Goal: Task Accomplishment & Management: Manage account settings

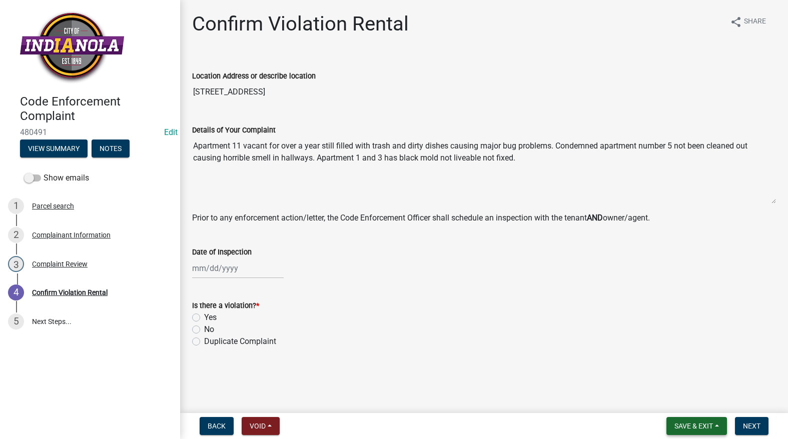
click at [674, 421] on button "Save & Exit" at bounding box center [697, 426] width 61 height 18
click at [678, 397] on button "Save & Exit" at bounding box center [687, 400] width 80 height 24
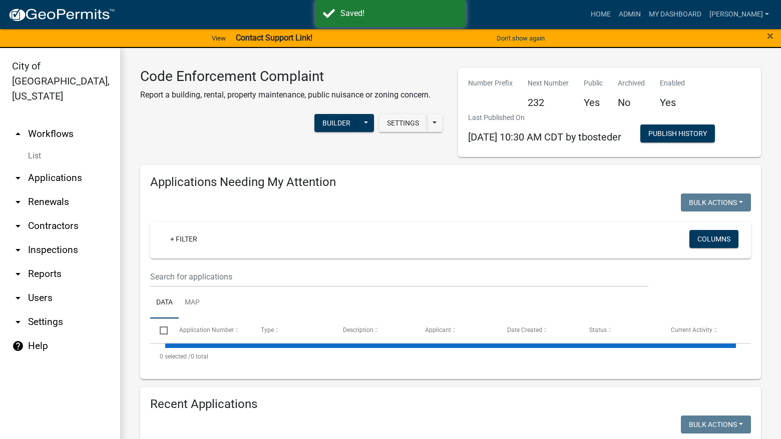
select select "3: 100"
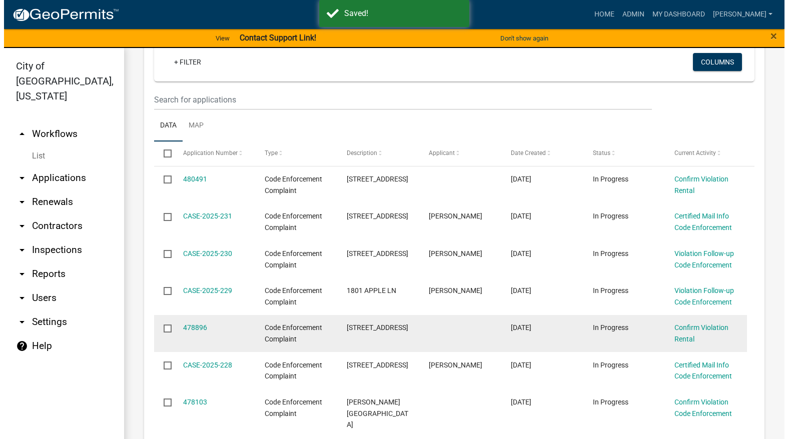
scroll to position [200, 0]
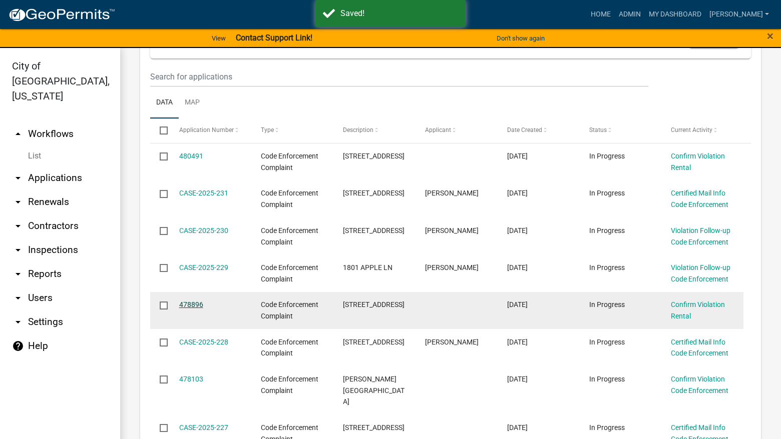
click at [190, 304] on link "478896" at bounding box center [191, 305] width 24 height 8
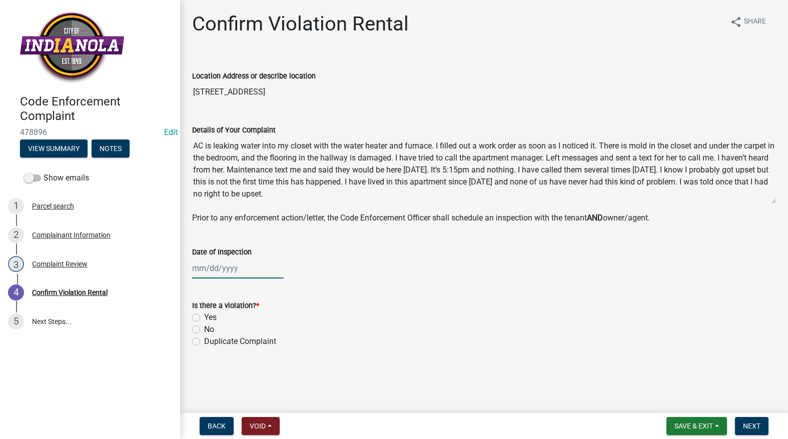
click at [206, 272] on div at bounding box center [238, 268] width 92 height 21
select select "9"
select select "2025"
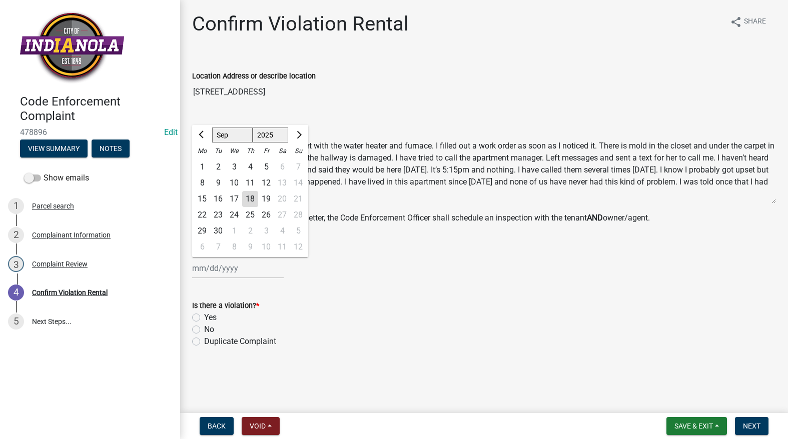
click at [237, 195] on div "17" at bounding box center [234, 199] width 16 height 16
type input "[DATE]"
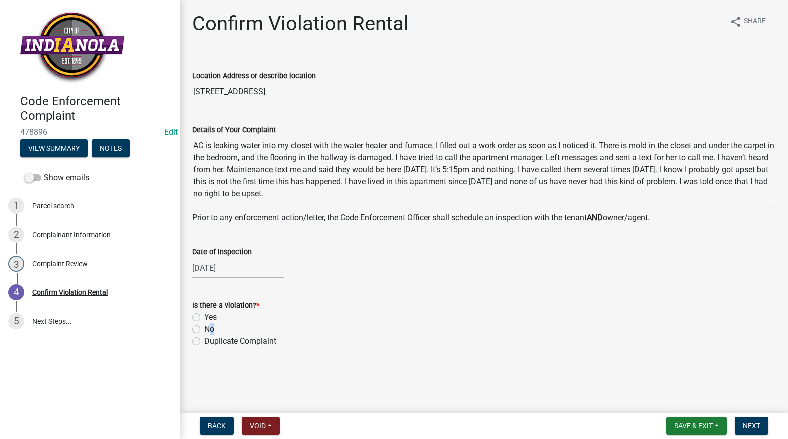
click at [196, 335] on div "Is there a violation? * Yes No Duplicate Complaint" at bounding box center [484, 324] width 584 height 48
click at [204, 327] on label "No" at bounding box center [209, 330] width 10 height 12
click at [204, 327] on input "No" at bounding box center [207, 327] width 7 height 7
radio input "true"
click at [747, 424] on span "Next" at bounding box center [752, 426] width 18 height 8
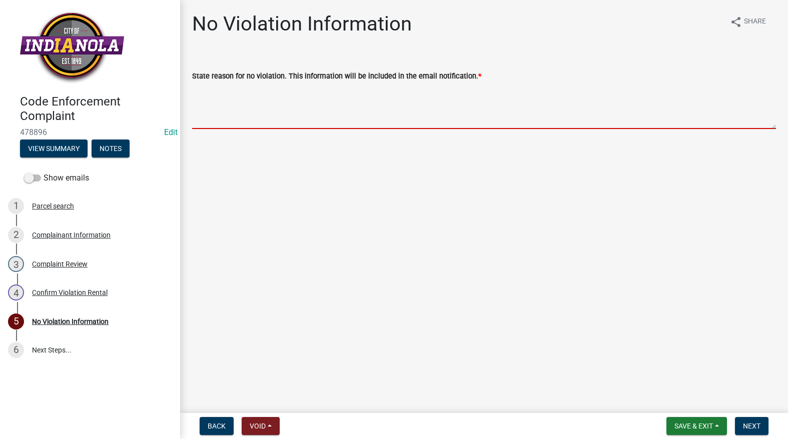
click at [218, 108] on textarea "State reason for no violation. This information will be included in the email n…" at bounding box center [484, 105] width 584 height 47
paste textarea "Thank you. The AC company came out Tuesday morning. After cleaning and replacin…"
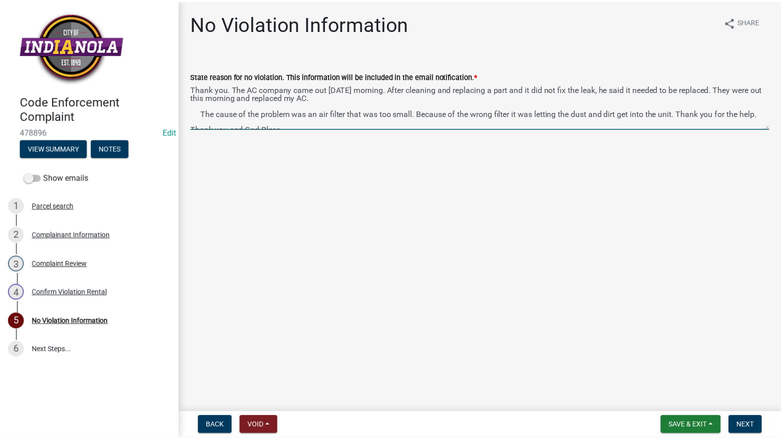
scroll to position [21, 0]
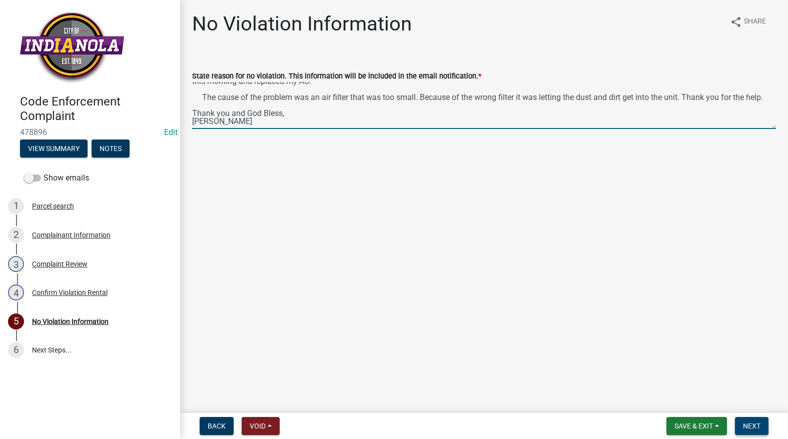
type textarea "Thank you. The AC company came out Tuesday morning. After cleaning and replacin…"
click at [748, 422] on span "Next" at bounding box center [752, 426] width 18 height 8
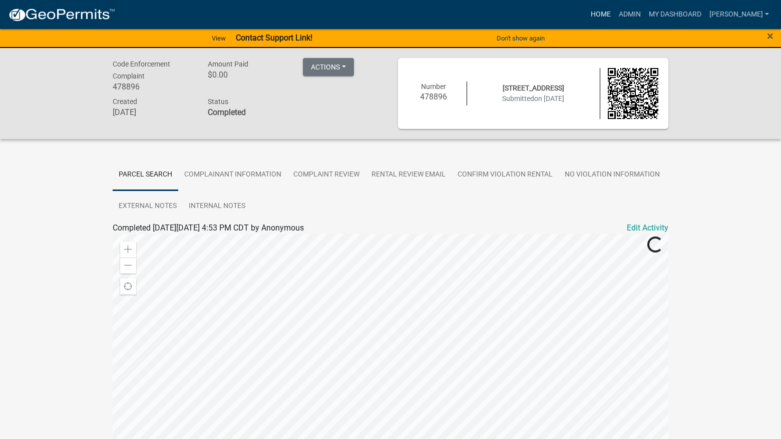
click at [615, 14] on link "Home" at bounding box center [601, 14] width 28 height 19
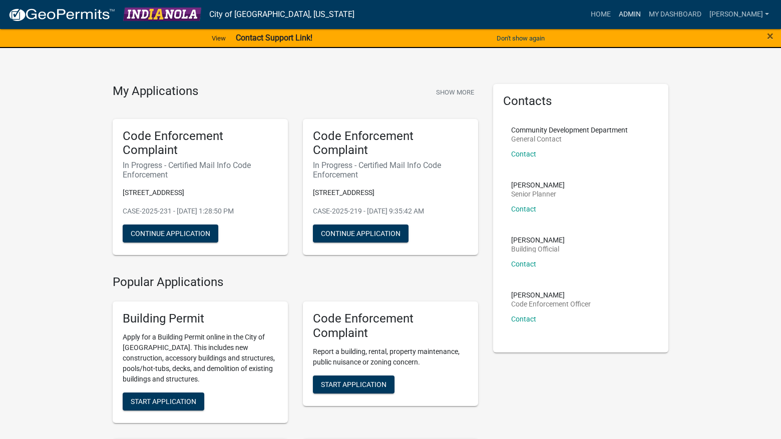
click at [645, 7] on link "Admin" at bounding box center [630, 14] width 30 height 19
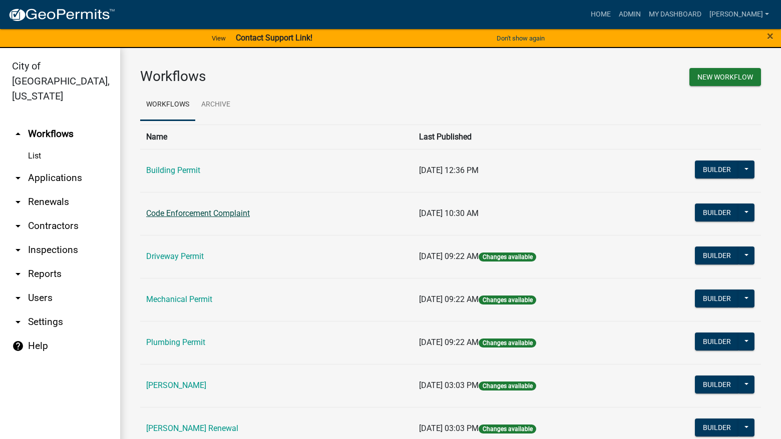
click at [225, 212] on link "Code Enforcement Complaint" at bounding box center [198, 214] width 104 height 10
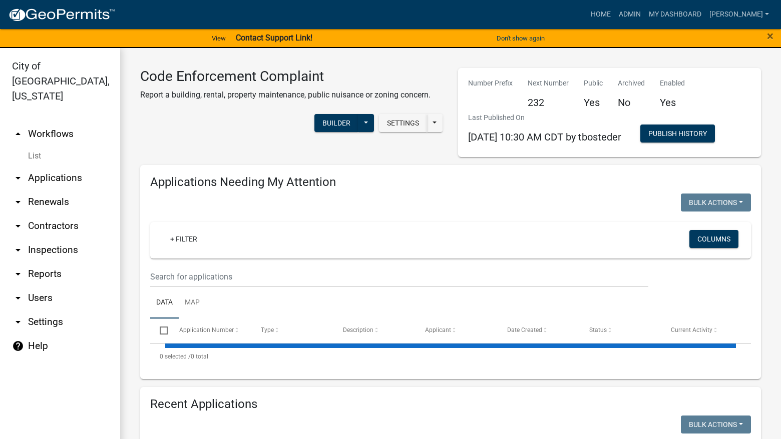
select select "3: 100"
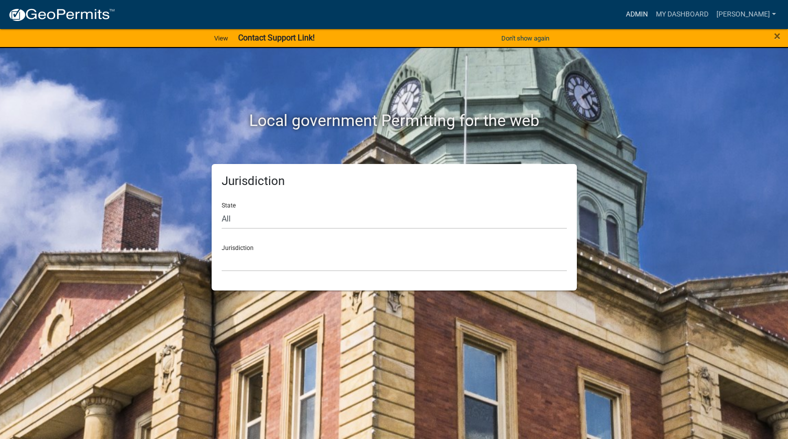
click at [652, 16] on link "Admin" at bounding box center [637, 14] width 30 height 19
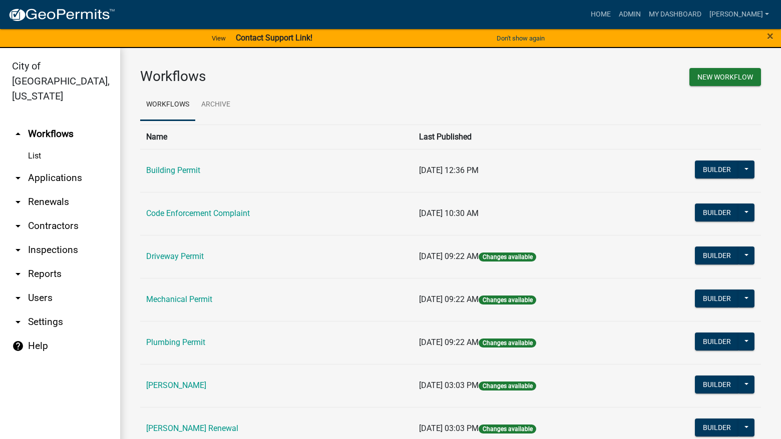
click at [183, 383] on link "[PERSON_NAME]" at bounding box center [176, 386] width 60 height 10
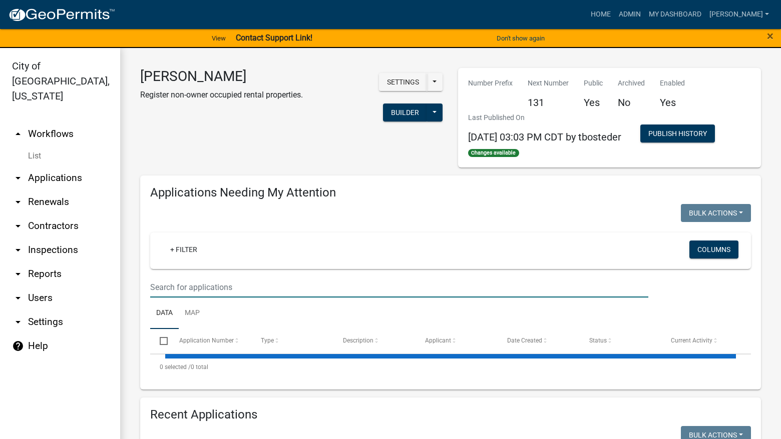
click at [225, 282] on input "text" at bounding box center [399, 287] width 498 height 21
select select "3: 100"
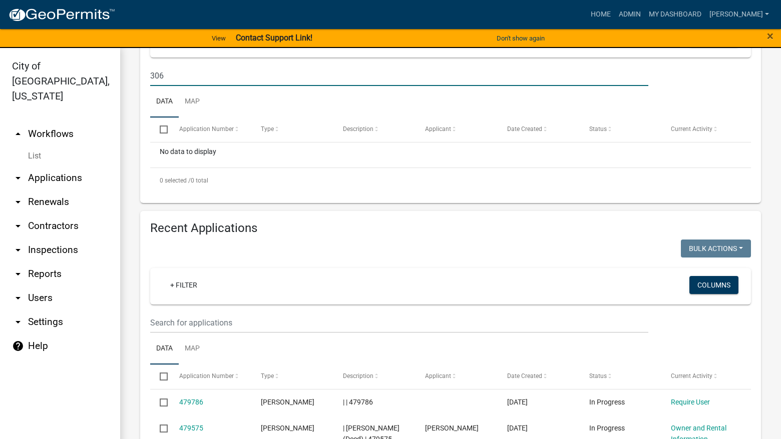
scroll to position [250, 0]
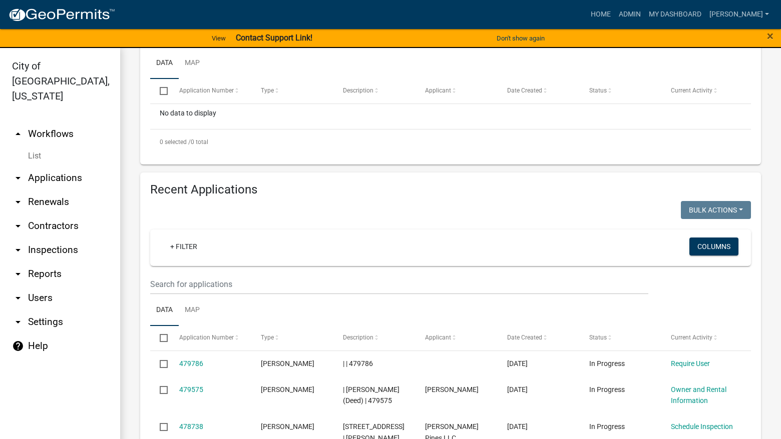
type input "306"
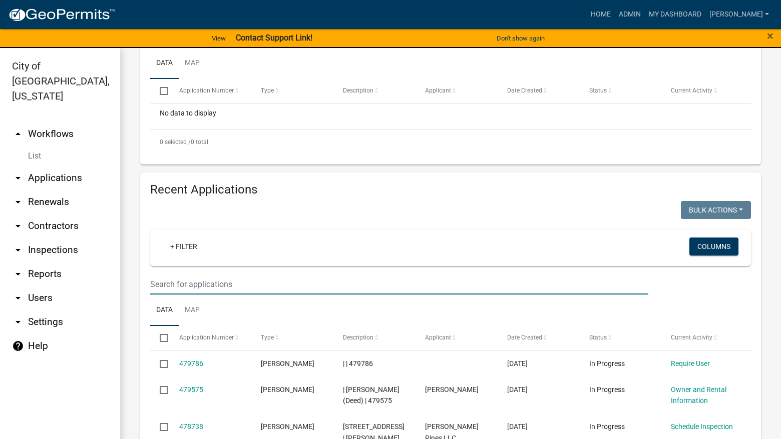
click at [299, 285] on input "text" at bounding box center [399, 284] width 498 height 21
type input "306"
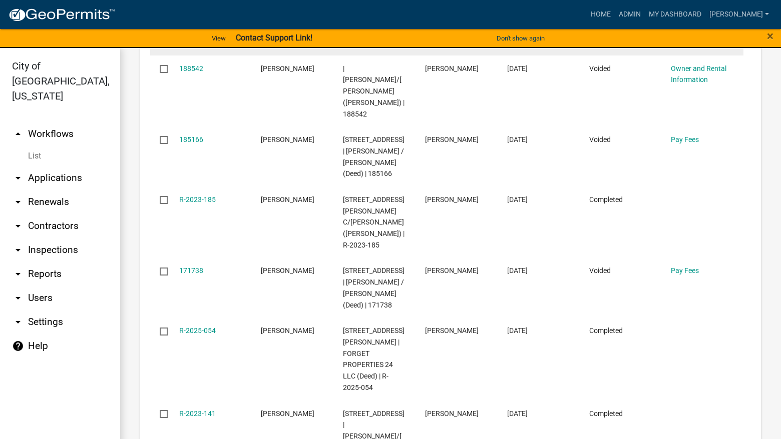
scroll to position [801, 0]
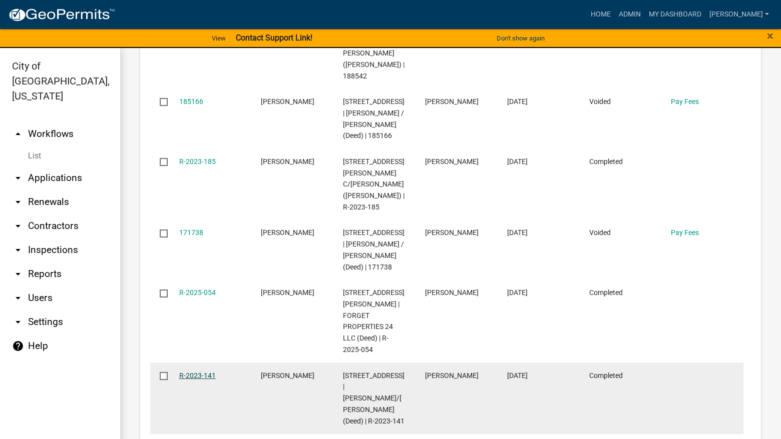
click at [207, 372] on link "R-2023-141" at bounding box center [197, 376] width 37 height 8
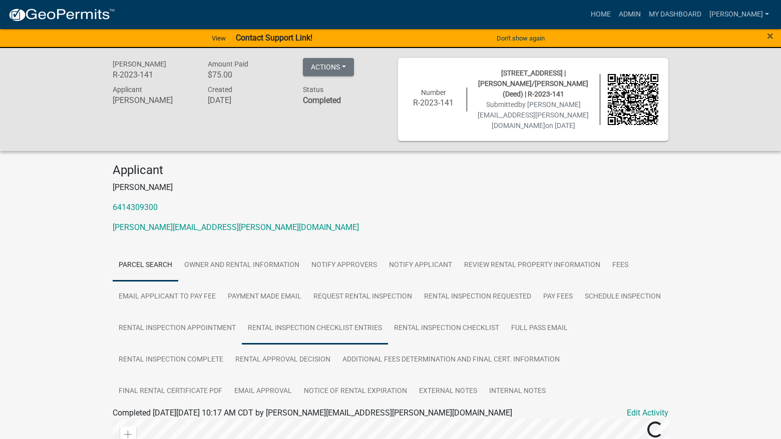
click at [388, 317] on link "Rental Inspection Checklist Entries" at bounding box center [315, 329] width 146 height 32
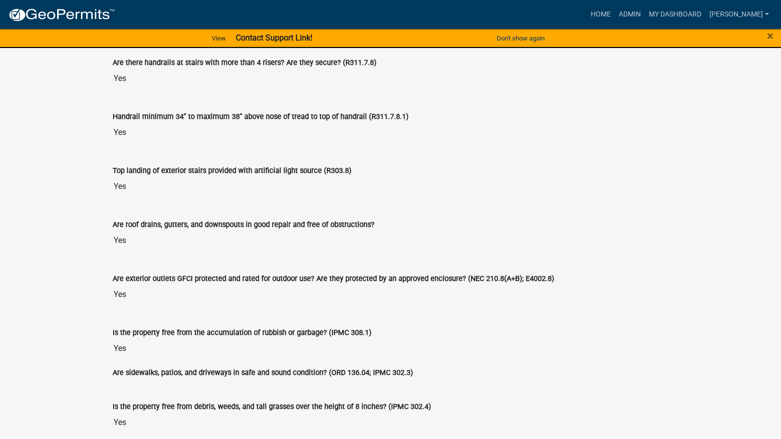
scroll to position [553, 0]
